Goal: Task Accomplishment & Management: Manage account settings

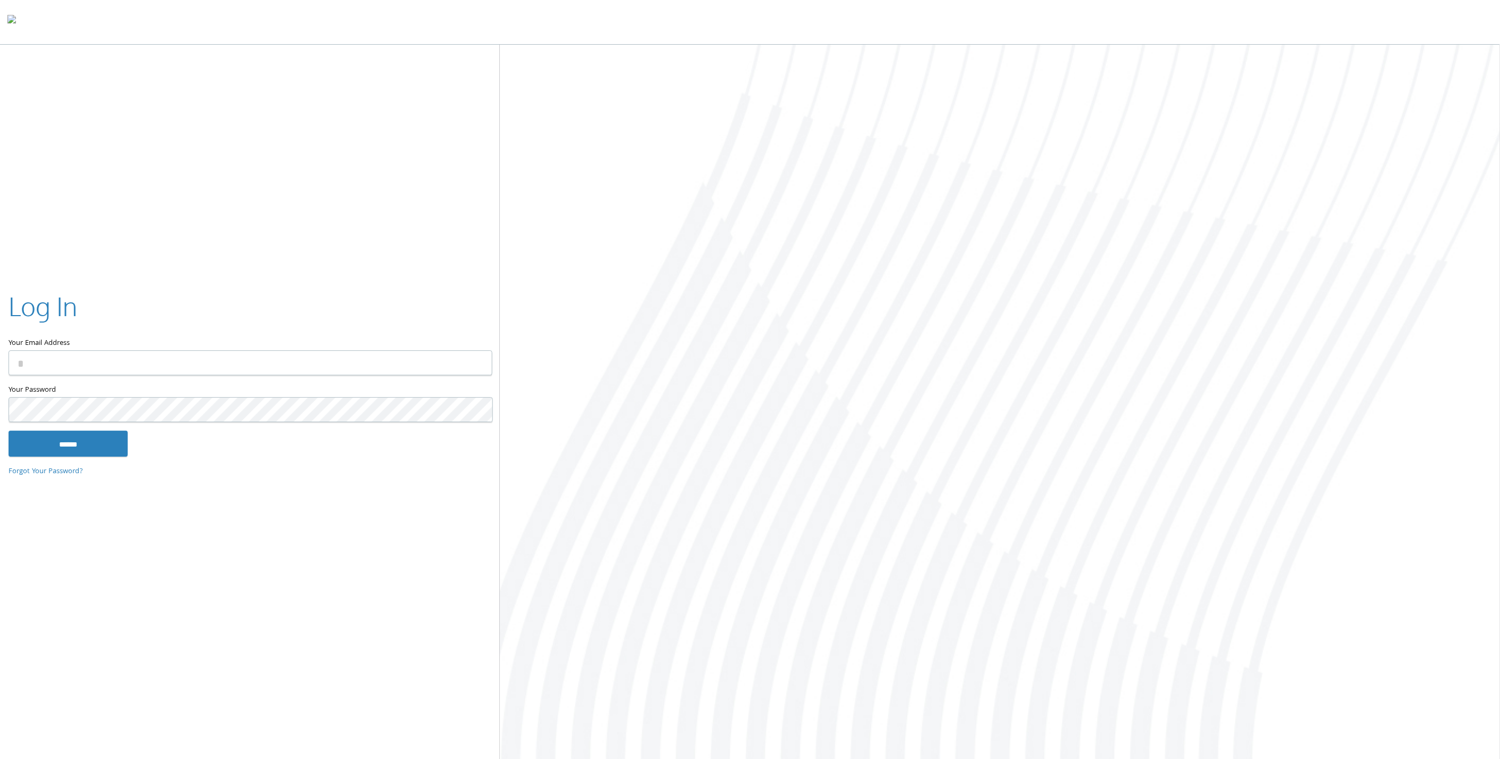
type input "**********"
click at [88, 442] on input "******" at bounding box center [68, 444] width 119 height 26
type input "**********"
